Goal: Task Accomplishment & Management: Use online tool/utility

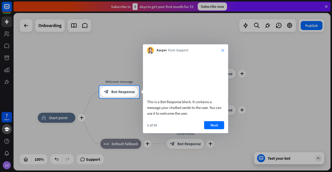
click at [223, 50] on icon "close" at bounding box center [222, 50] width 3 height 3
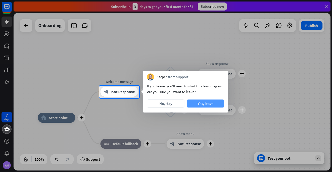
click at [194, 105] on button "Yes, leave" at bounding box center [205, 104] width 37 height 8
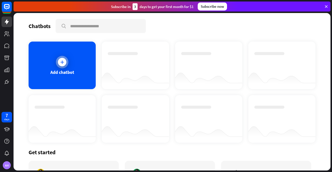
click at [63, 64] on icon at bounding box center [62, 62] width 5 height 5
